Goal: Find specific page/section: Find specific page/section

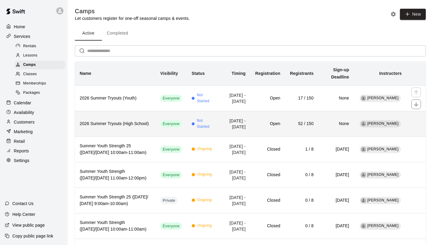
scroll to position [19, 0]
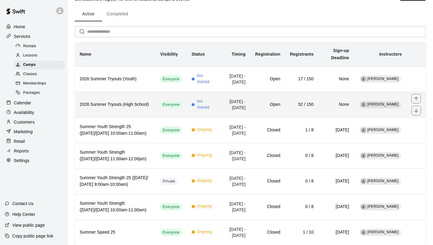
click at [234, 110] on td "[DATE] - [DATE]" at bounding box center [235, 105] width 32 height 26
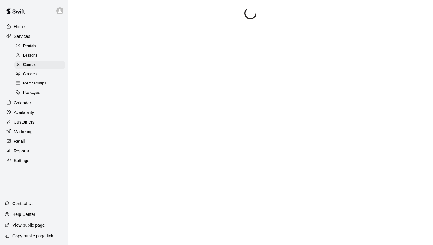
click at [29, 147] on div "Reports" at bounding box center [34, 151] width 58 height 9
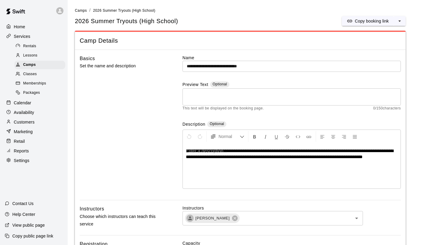
click at [26, 148] on p "Reports" at bounding box center [21, 151] width 15 height 6
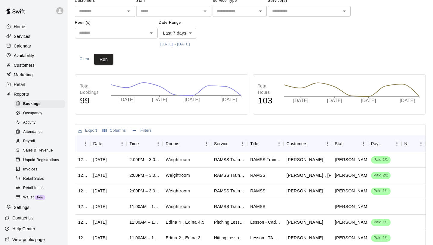
scroll to position [31, 0]
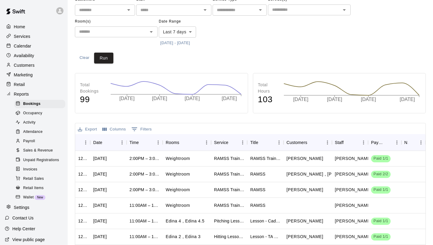
click at [43, 148] on span "Sales & Revenue" at bounding box center [38, 151] width 30 height 6
